Goal: Information Seeking & Learning: Find specific fact

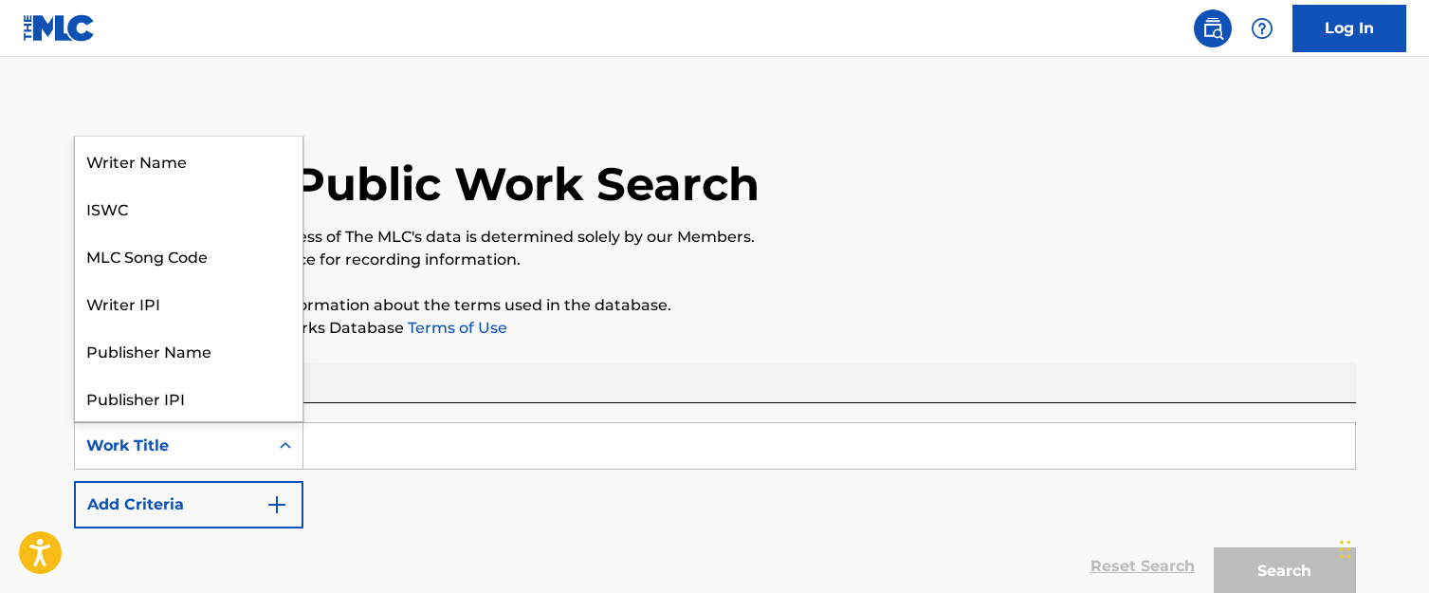
scroll to position [95, 0]
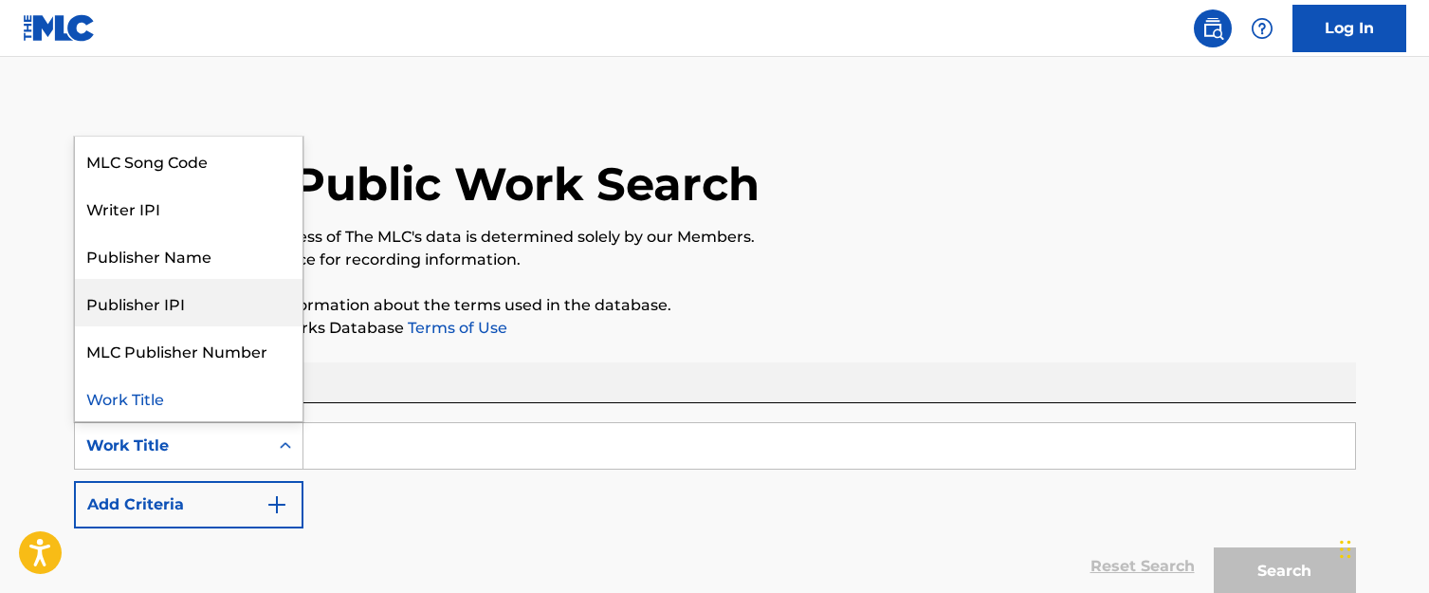
click at [772, 326] on p "Please review the Musical Works Database Terms of Use" at bounding box center [715, 328] width 1282 height 23
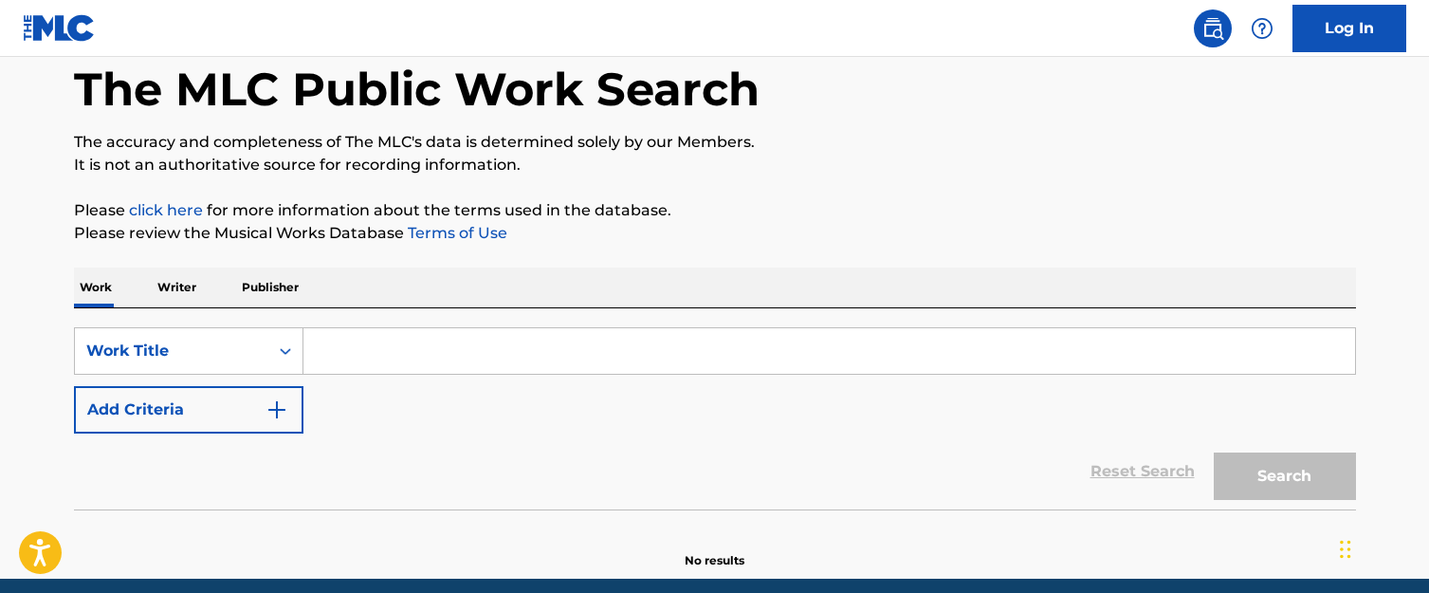
click at [158, 285] on p "Writer" at bounding box center [177, 287] width 50 height 40
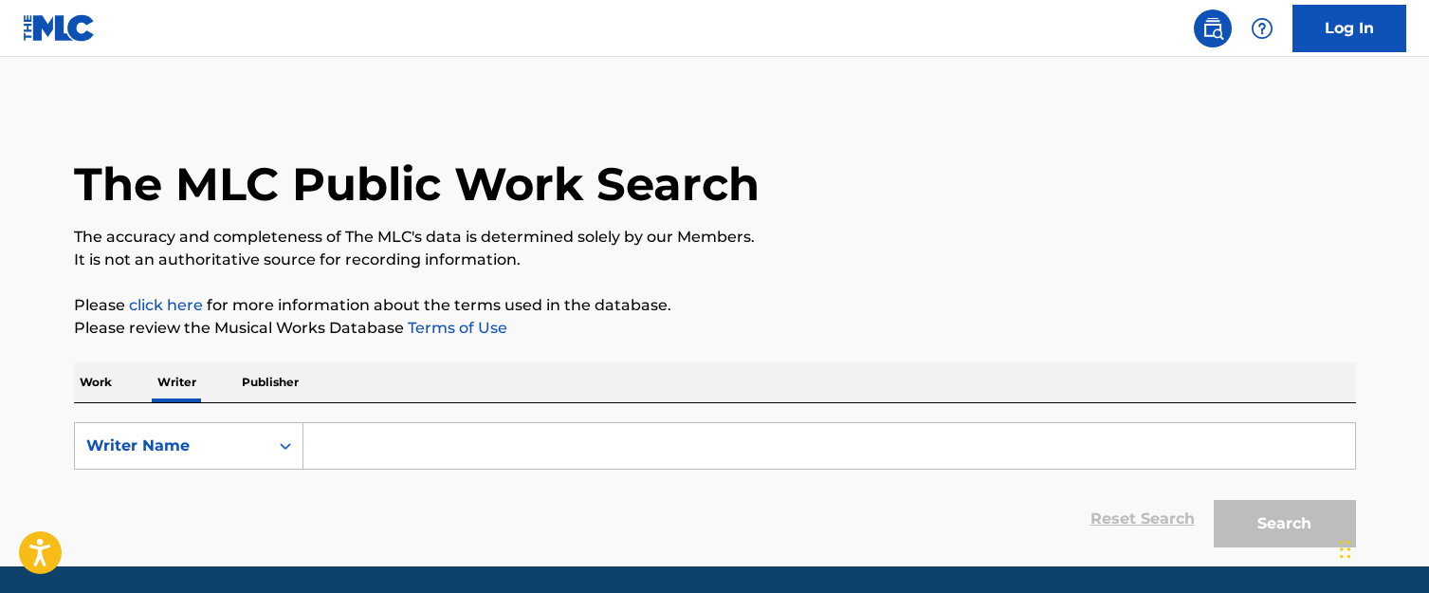
click at [356, 440] on input "Search Form" at bounding box center [829, 446] width 1052 height 46
click at [77, 375] on p "Work" at bounding box center [96, 382] width 44 height 40
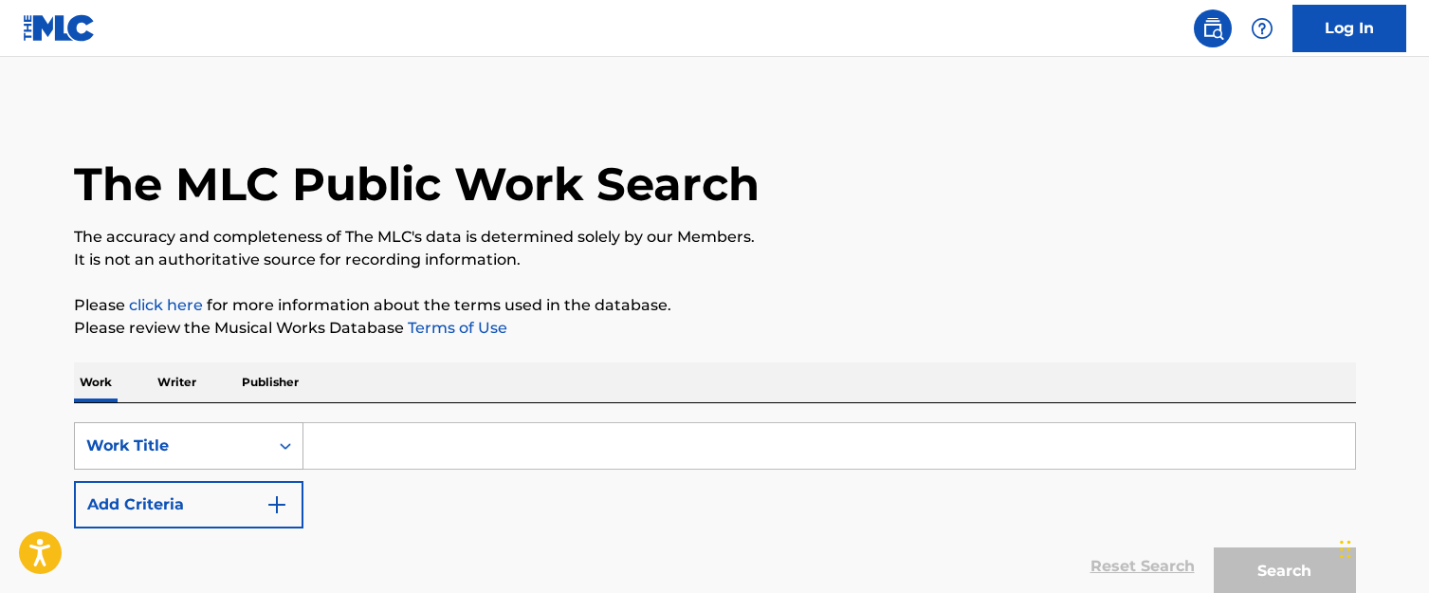
click at [178, 444] on div "Work Title" at bounding box center [171, 445] width 171 height 23
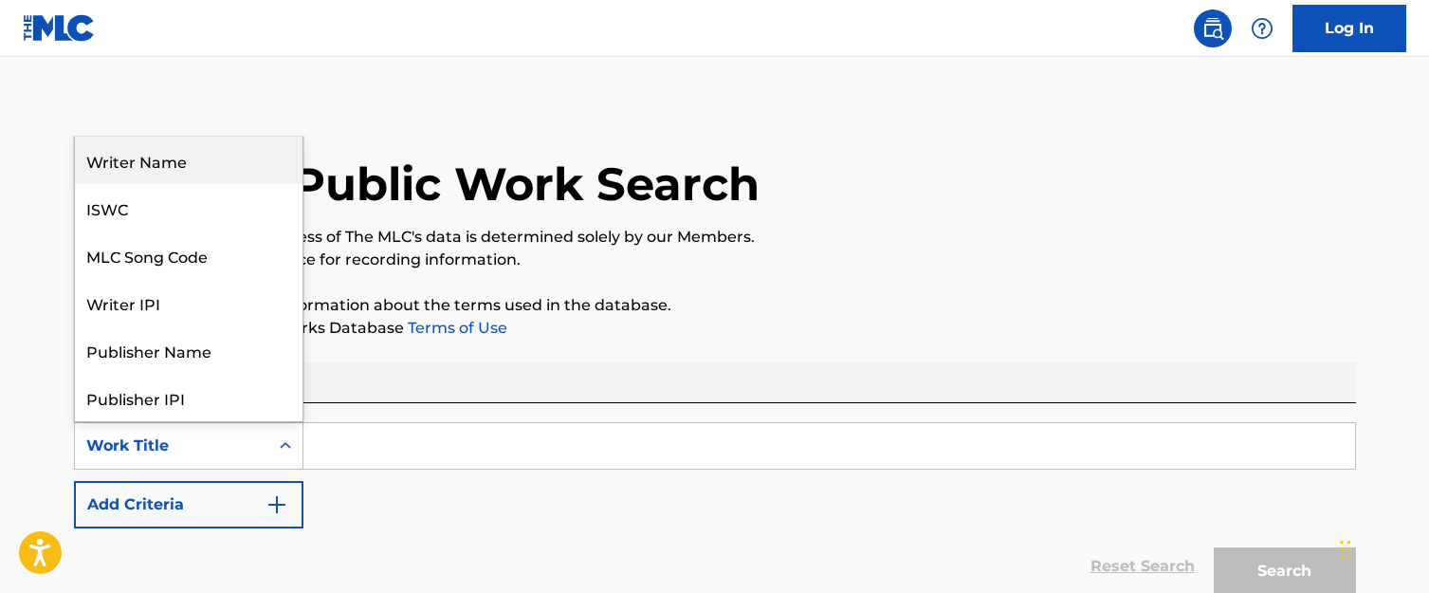
click at [207, 162] on div "Writer Name" at bounding box center [189, 160] width 228 height 47
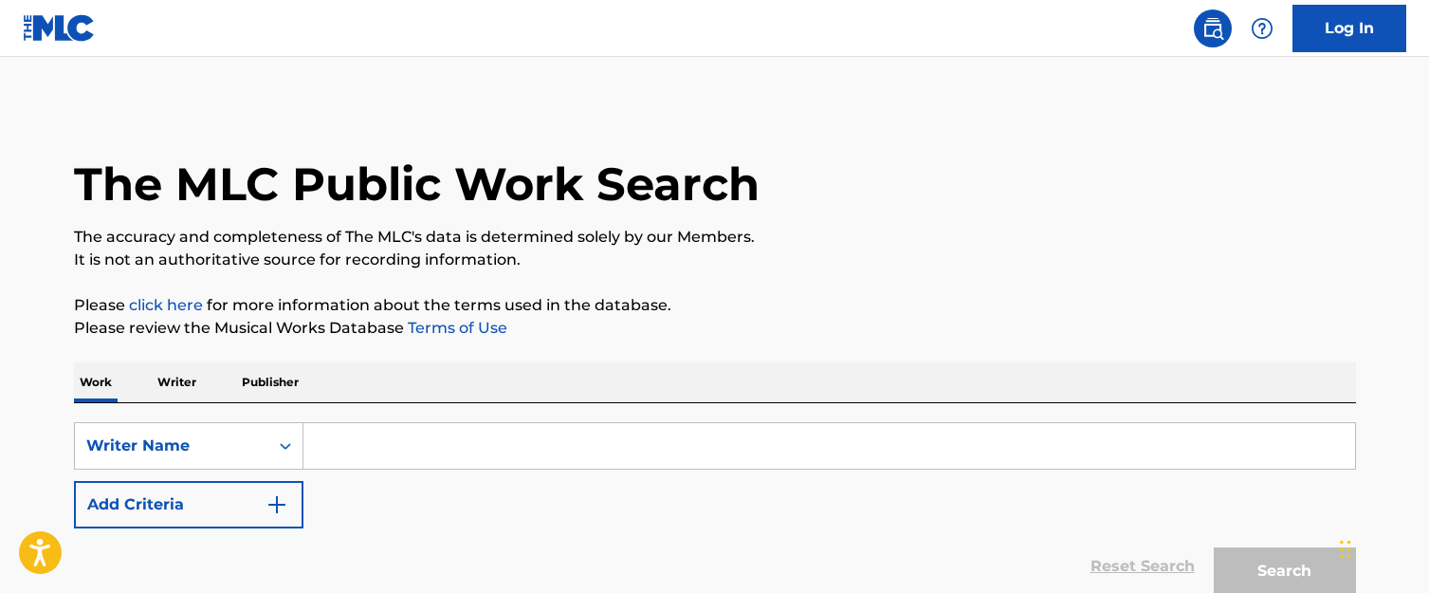
click at [379, 432] on input "Search Form" at bounding box center [829, 446] width 1052 height 46
paste input "YOUNGINSOSLEAZE"
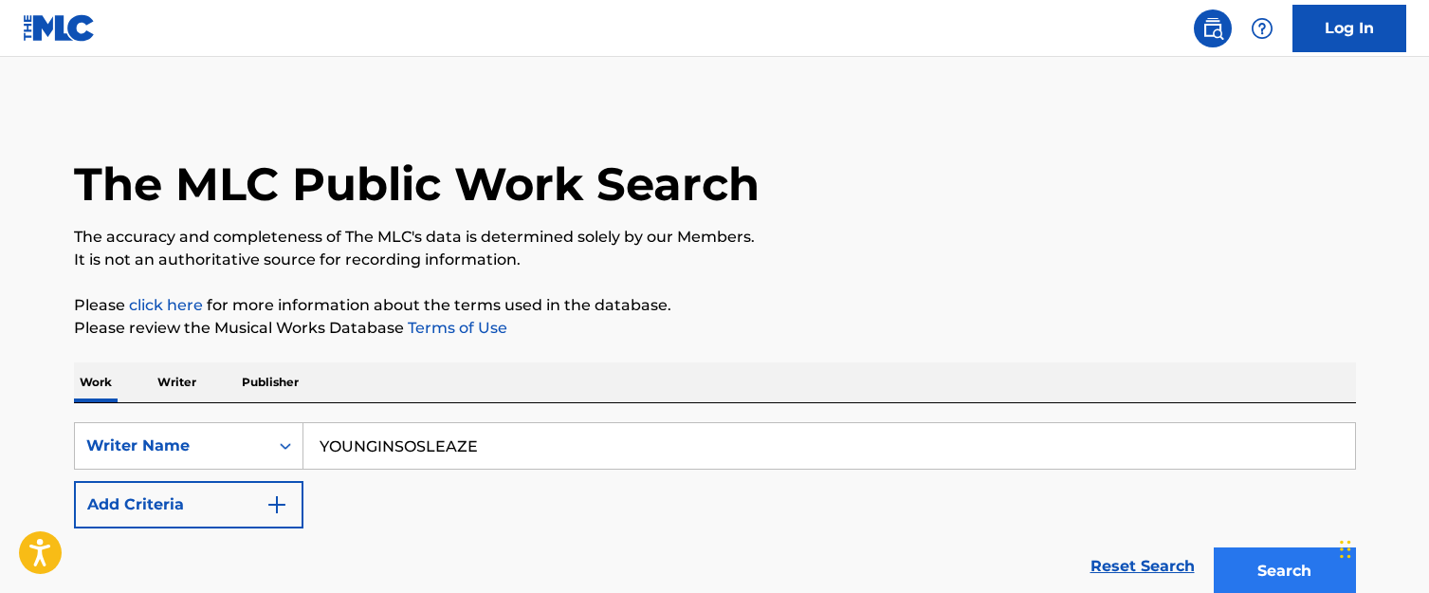
type input "YOUNGINSOSLEAZE"
click at [1276, 559] on button "Search" at bounding box center [1285, 570] width 142 height 47
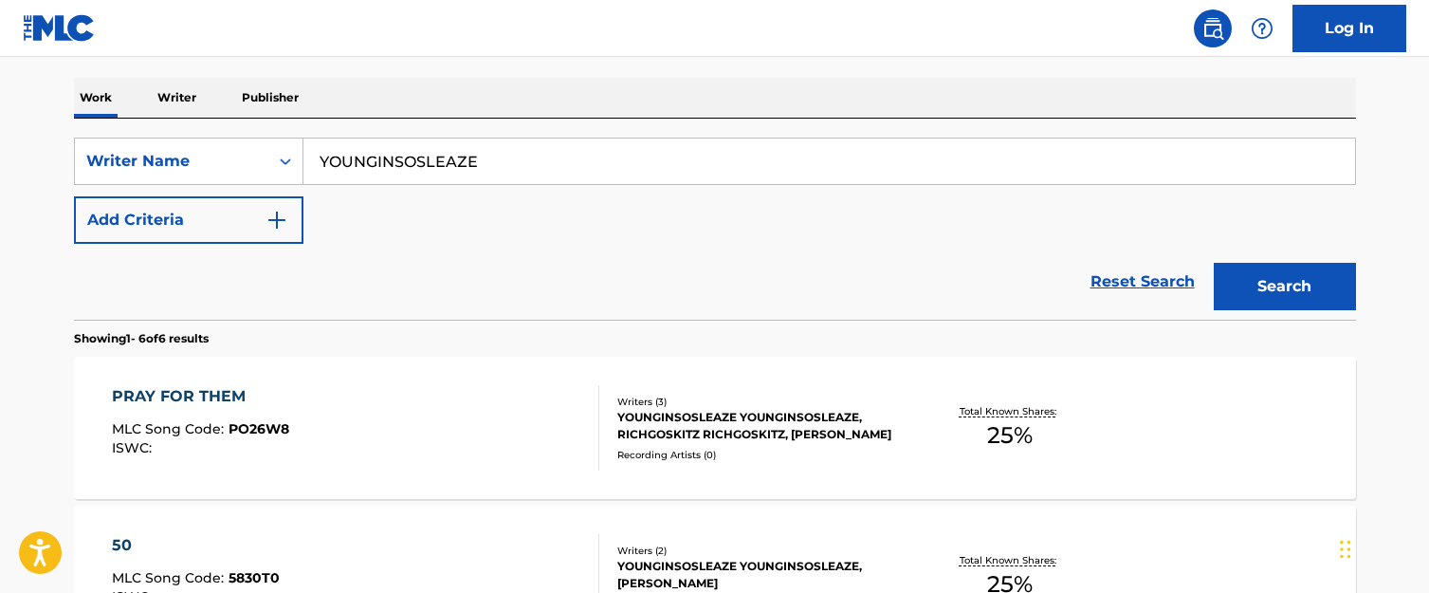
scroll to position [379, 0]
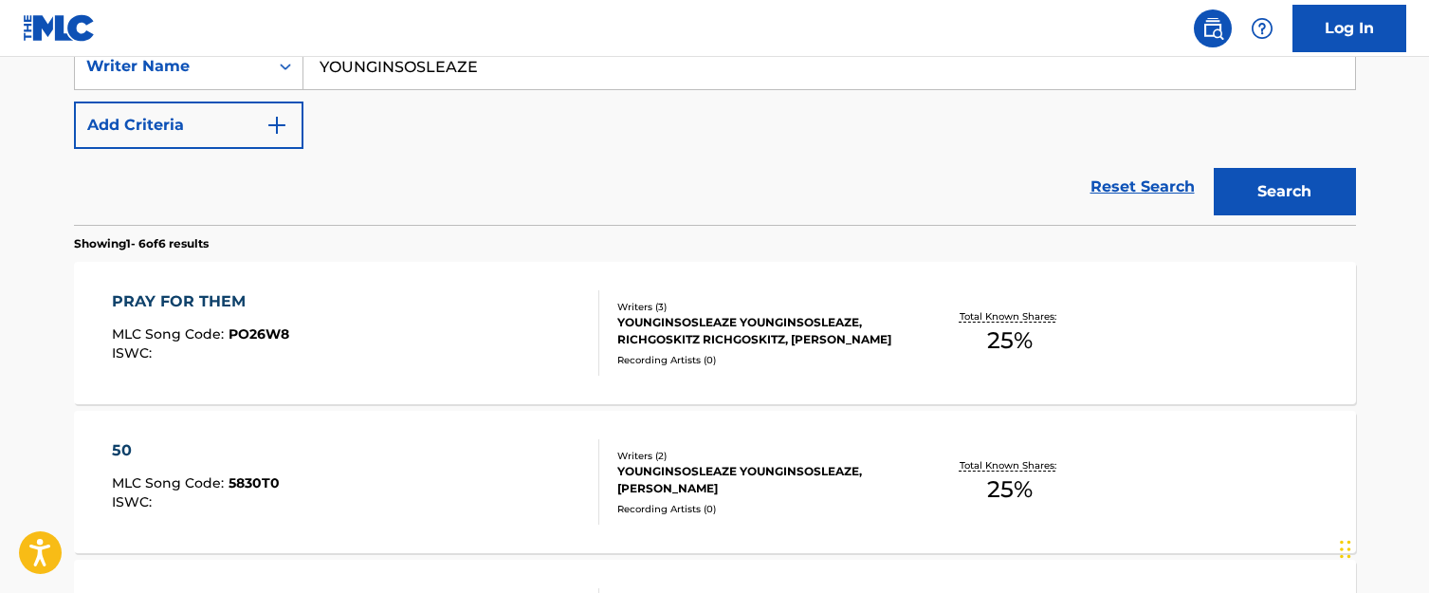
click at [495, 328] on div "PRAY FOR THEM MLC Song Code : PO26W8 ISWC :" at bounding box center [355, 332] width 487 height 85
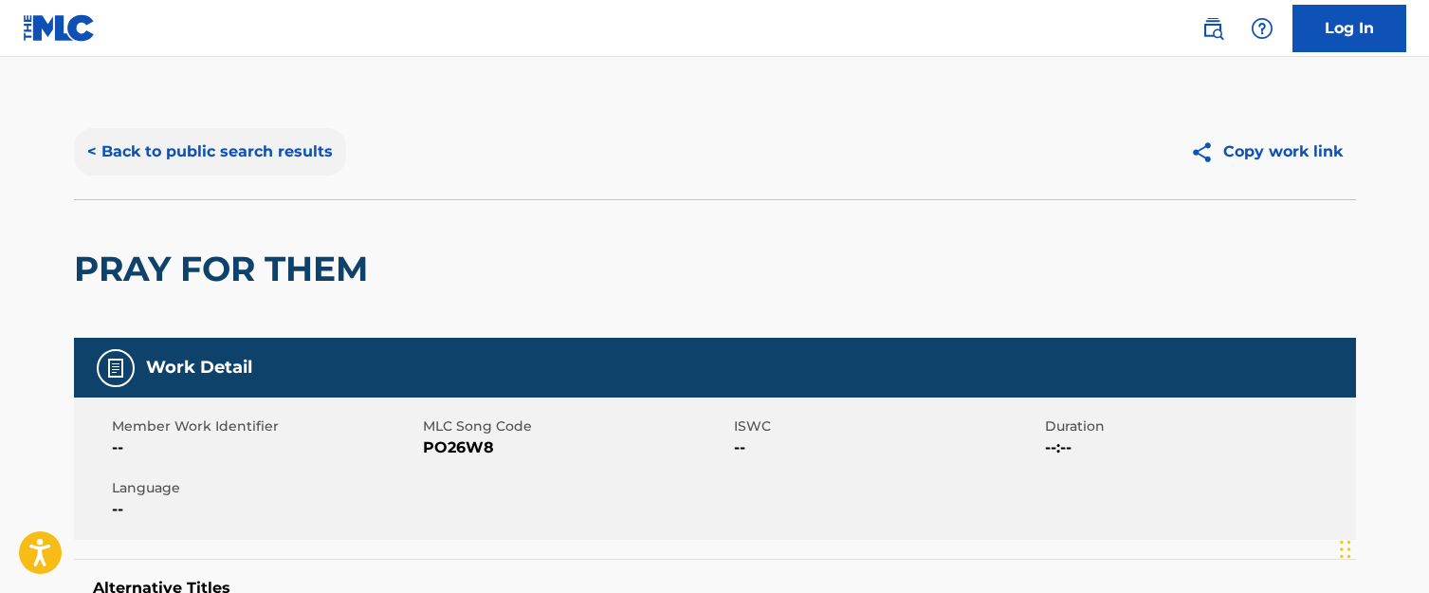
click at [276, 162] on button "< Back to public search results" at bounding box center [210, 151] width 272 height 47
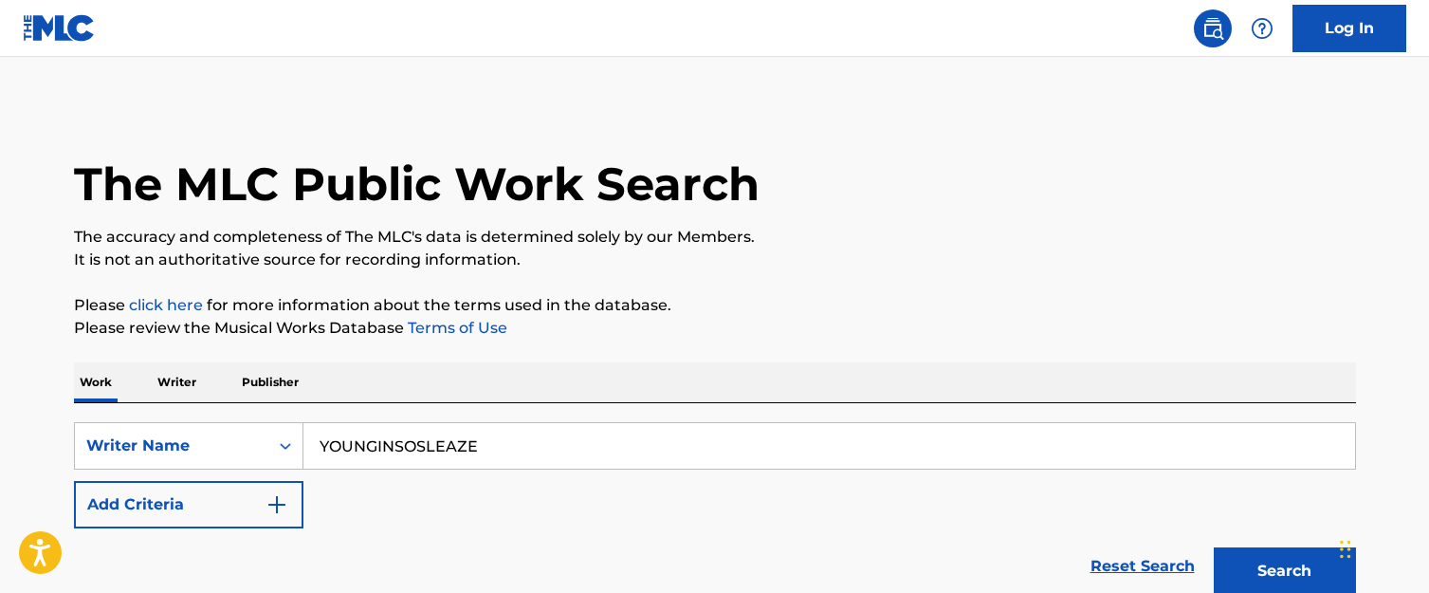
click at [192, 377] on p "Writer" at bounding box center [177, 382] width 50 height 40
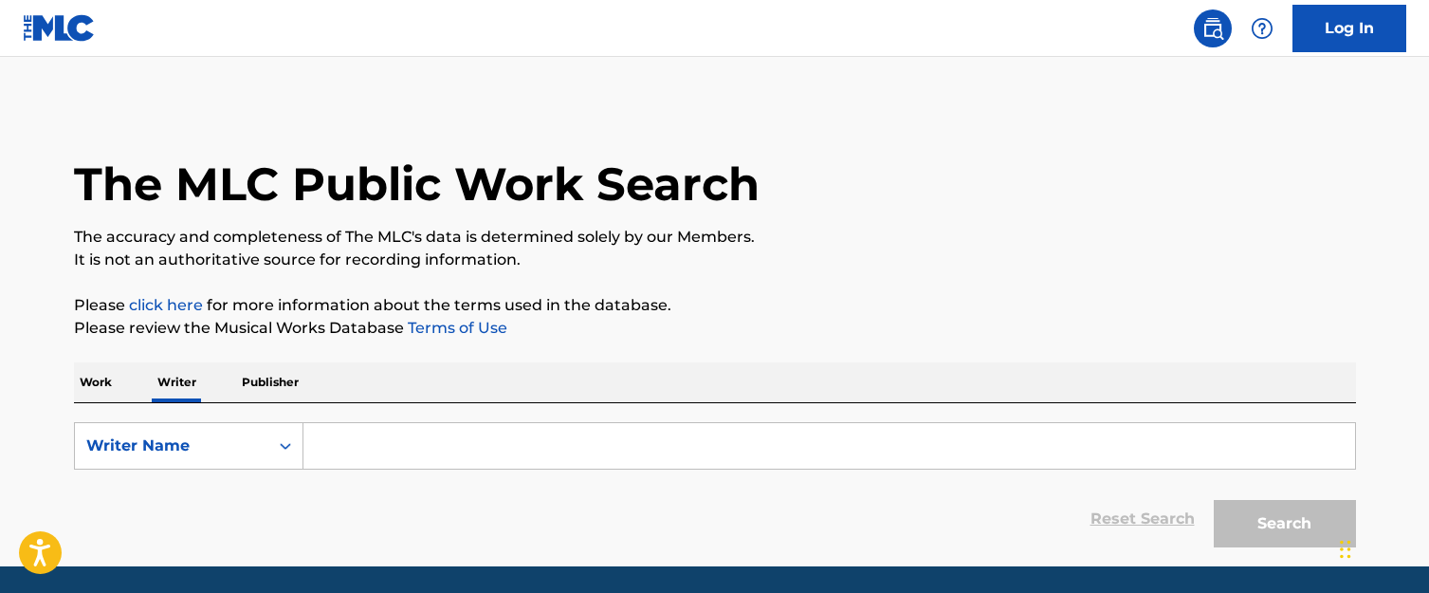
click at [358, 442] on input "Search Form" at bounding box center [829, 446] width 1052 height 46
paste input "YOUNGINSOSLEAZE"
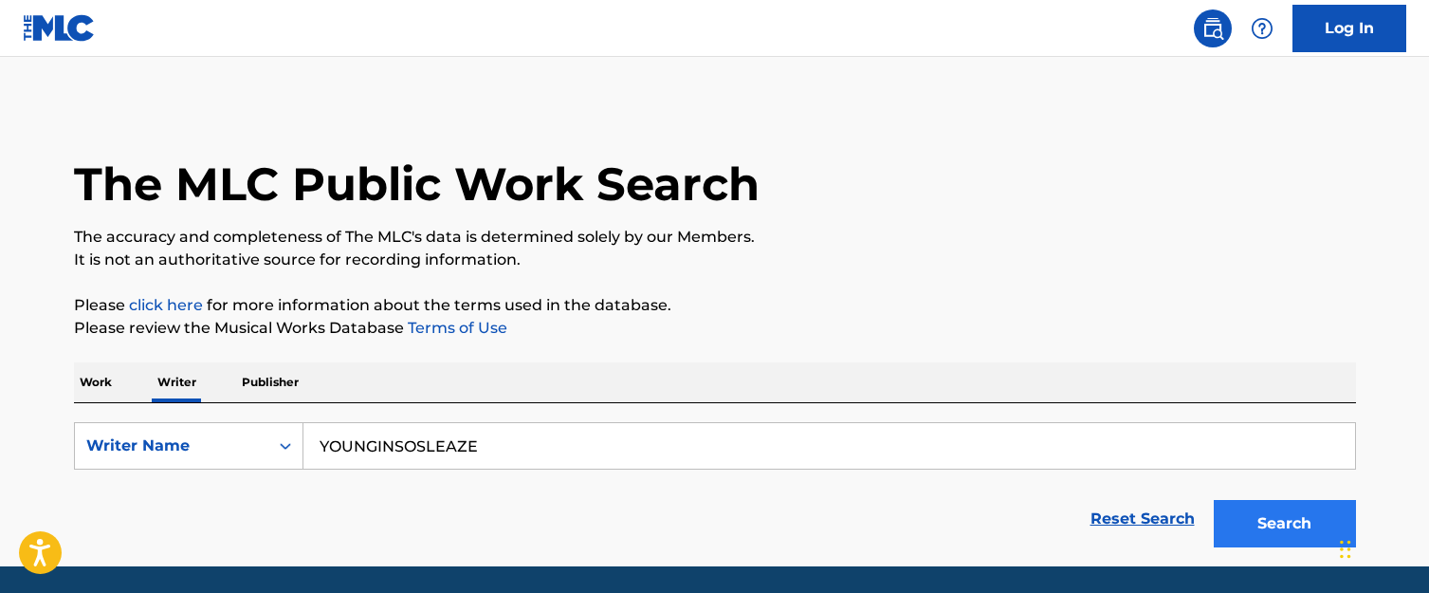
type input "YOUNGINSOSLEAZE"
click at [1244, 503] on button "Search" at bounding box center [1285, 523] width 142 height 47
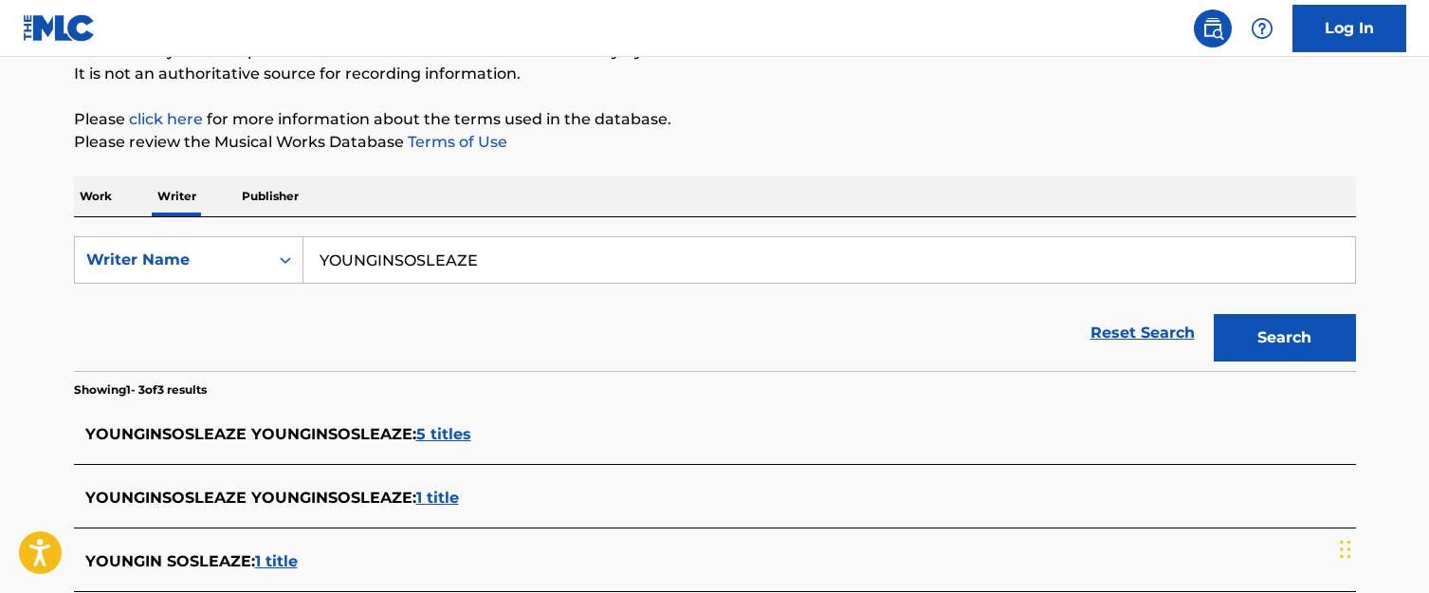
scroll to position [281, 0]
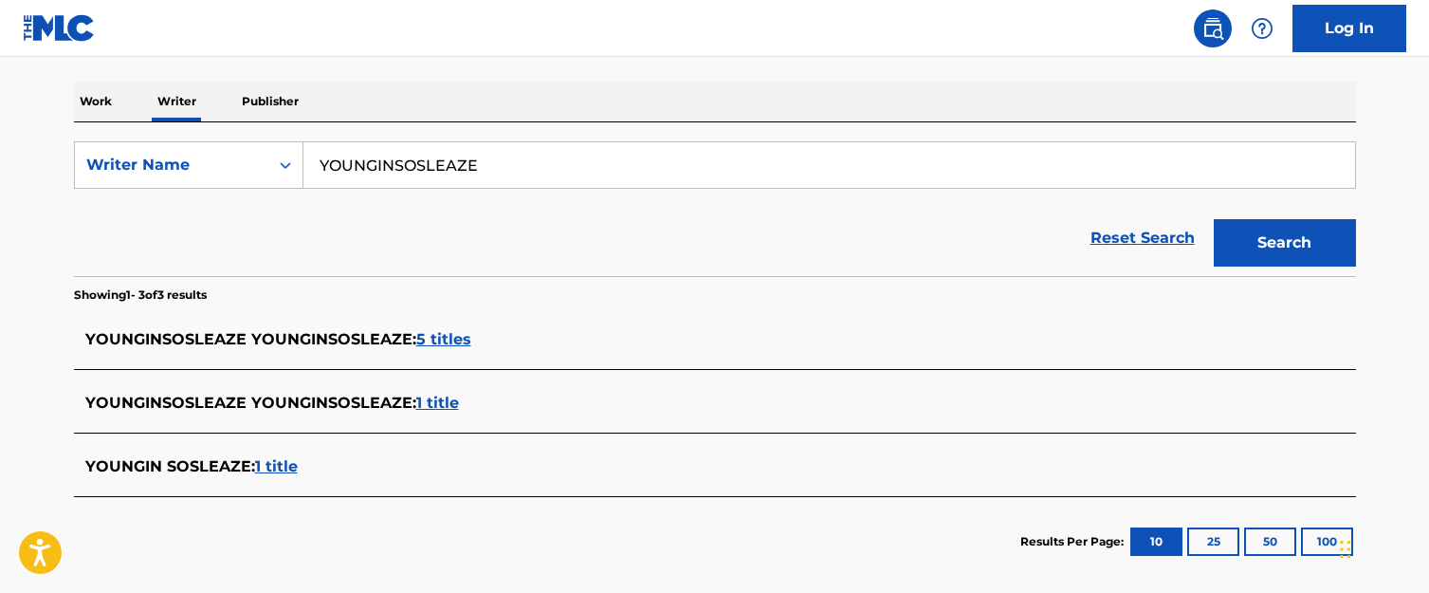
click at [279, 465] on span "1 title" at bounding box center [276, 466] width 43 height 18
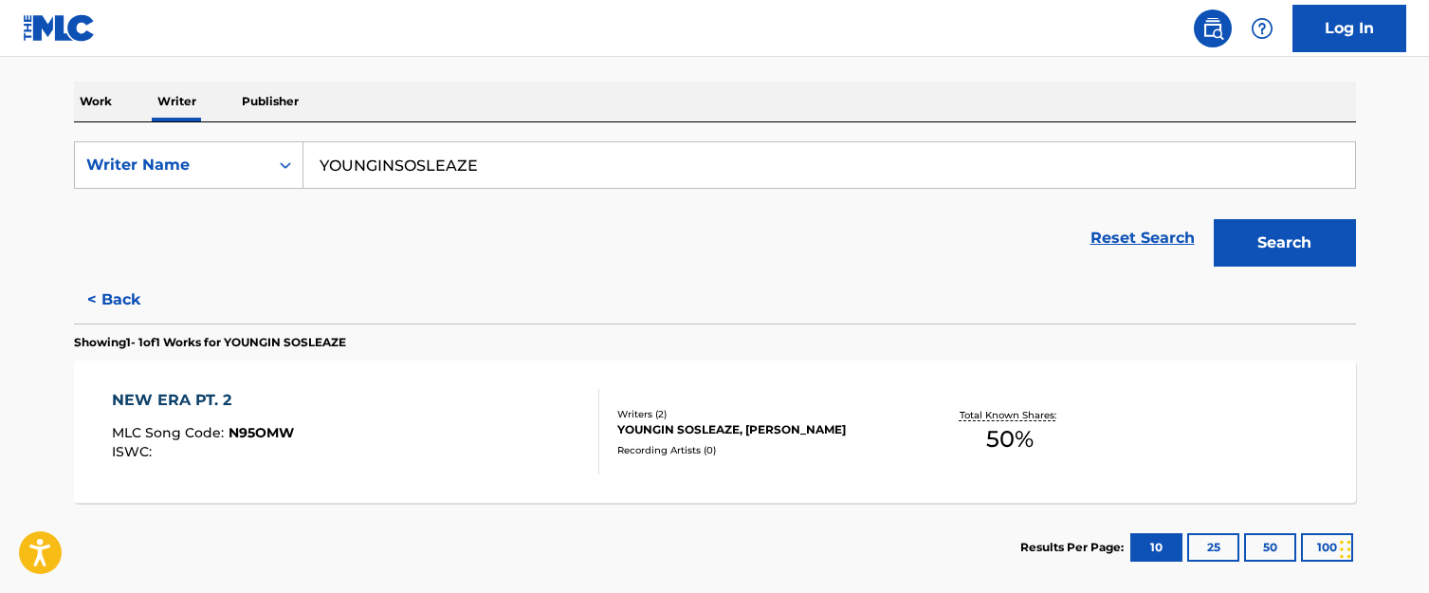
click at [415, 416] on div "NEW ERA PT. 2 MLC Song Code : N95OMW ISWC :" at bounding box center [355, 431] width 487 height 85
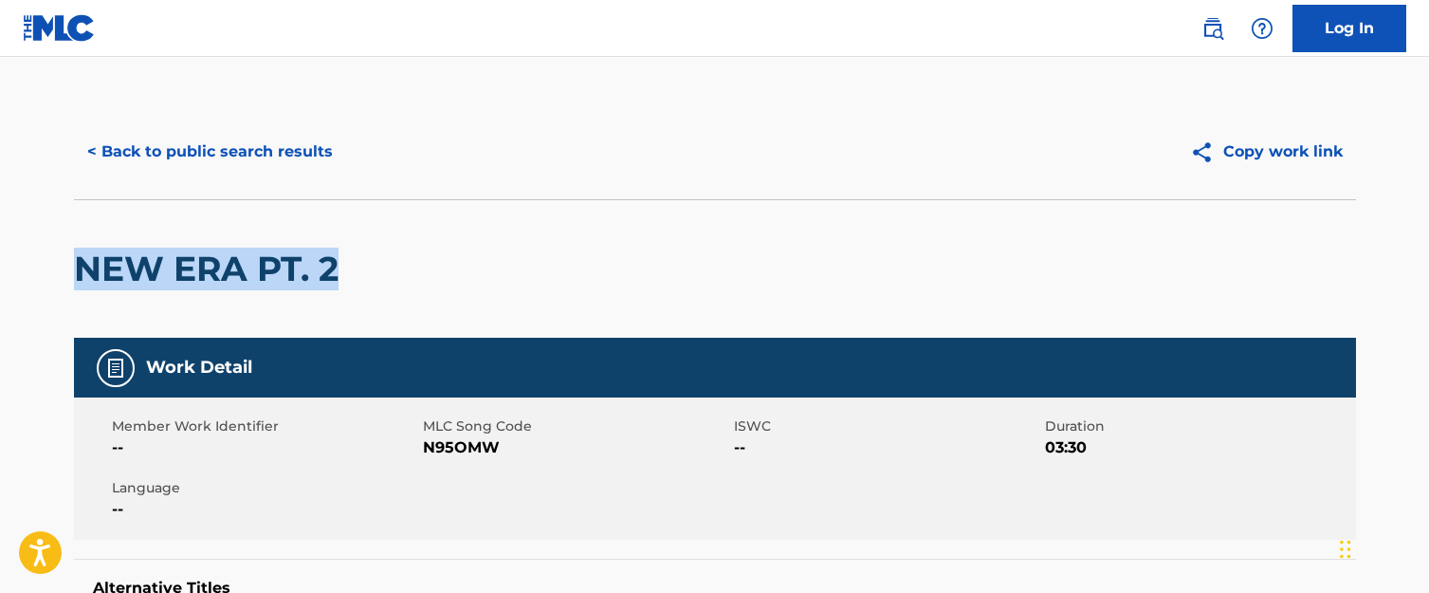
drag, startPoint x: 358, startPoint y: 276, endPoint x: 73, endPoint y: 274, distance: 284.5
click at [74, 274] on div "NEW ERA PT. 2" at bounding box center [715, 268] width 1282 height 138
copy h2 "NEW ERA PT. 2"
